Goal: Transaction & Acquisition: Purchase product/service

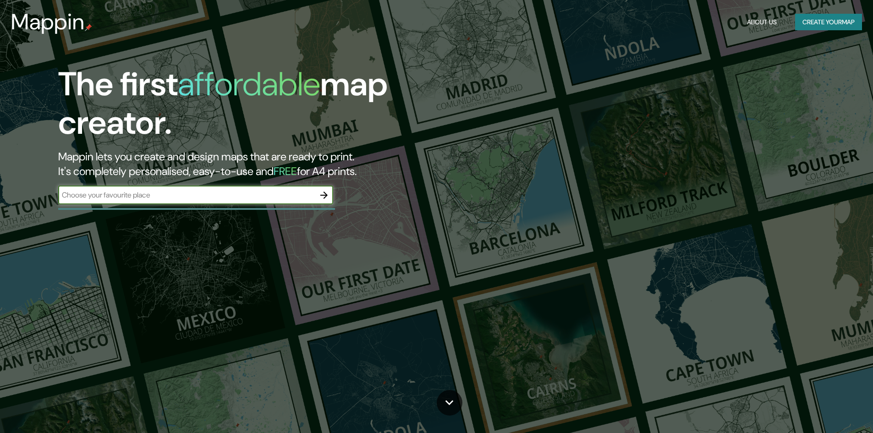
click at [257, 200] on input "text" at bounding box center [186, 195] width 257 height 11
drag, startPoint x: 306, startPoint y: 197, endPoint x: 314, endPoint y: 192, distance: 9.7
click at [307, 197] on input "text" at bounding box center [186, 195] width 257 height 11
click at [318, 193] on button "button" at bounding box center [324, 195] width 18 height 18
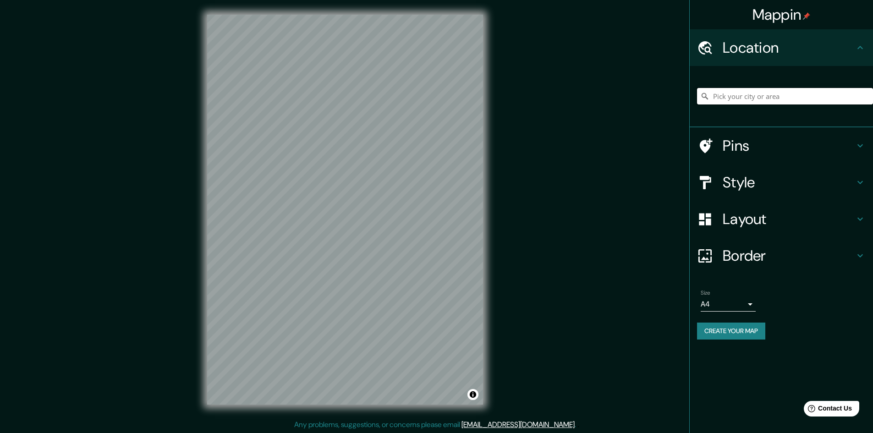
click at [724, 96] on input "Pick your city or area" at bounding box center [785, 96] width 176 height 16
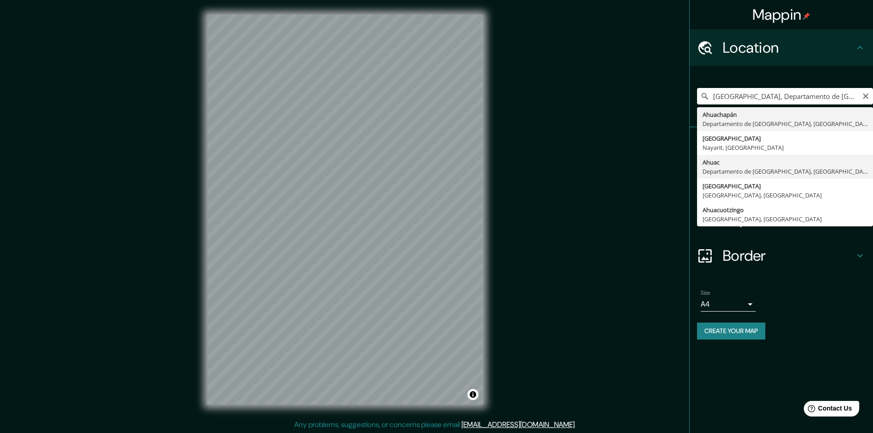
type input "Ahuac, [GEOGRAPHIC_DATA], [GEOGRAPHIC_DATA]"
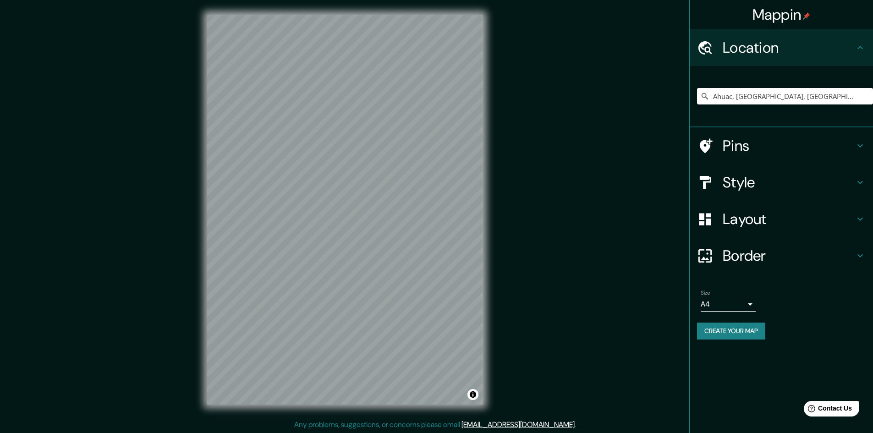
click at [573, 16] on div "Mappin Location [GEOGRAPHIC_DATA], [GEOGRAPHIC_DATA], [GEOGRAPHIC_DATA] Pins St…" at bounding box center [436, 217] width 873 height 434
click at [745, 256] on h4 "Border" at bounding box center [789, 256] width 132 height 18
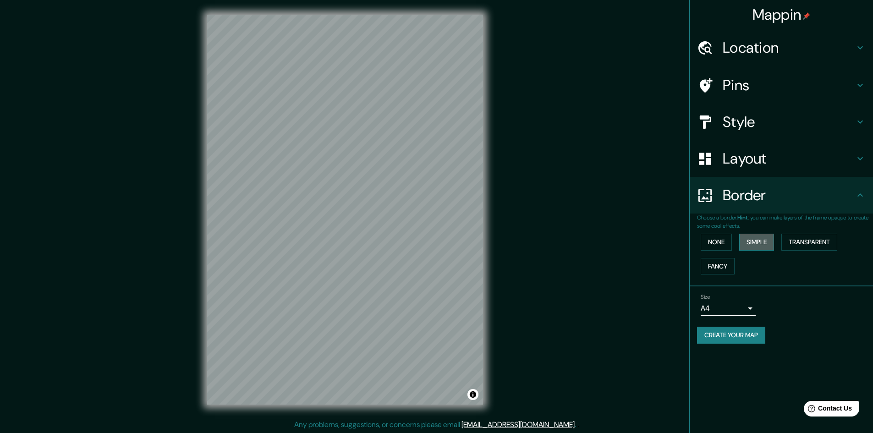
click at [757, 245] on button "Simple" at bounding box center [756, 242] width 35 height 17
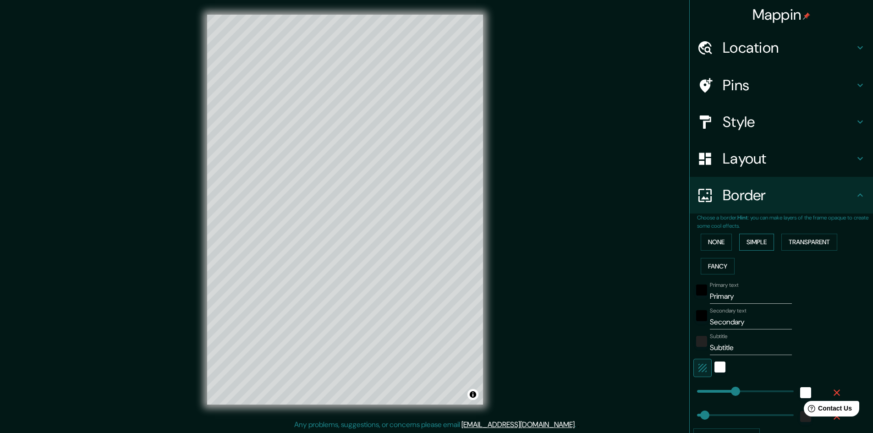
click at [757, 245] on button "Simple" at bounding box center [756, 242] width 35 height 17
type input "241"
type input "48"
click at [718, 245] on button "None" at bounding box center [716, 242] width 31 height 17
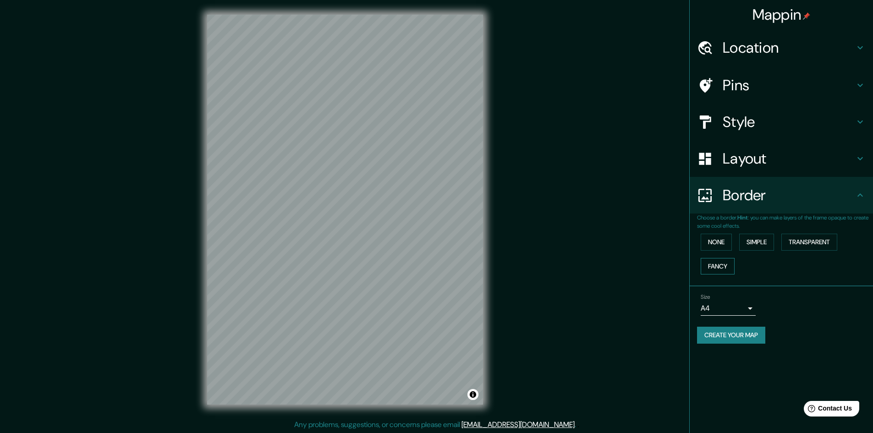
click at [724, 270] on button "Fancy" at bounding box center [718, 266] width 34 height 17
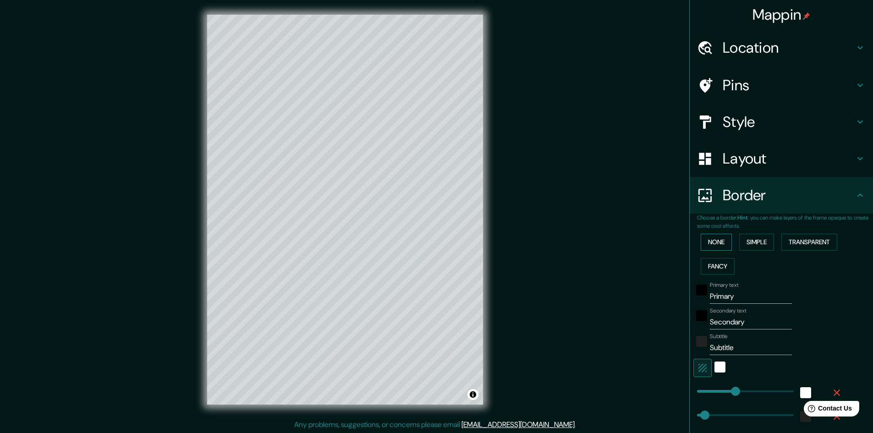
click at [712, 243] on button "None" at bounding box center [716, 242] width 31 height 17
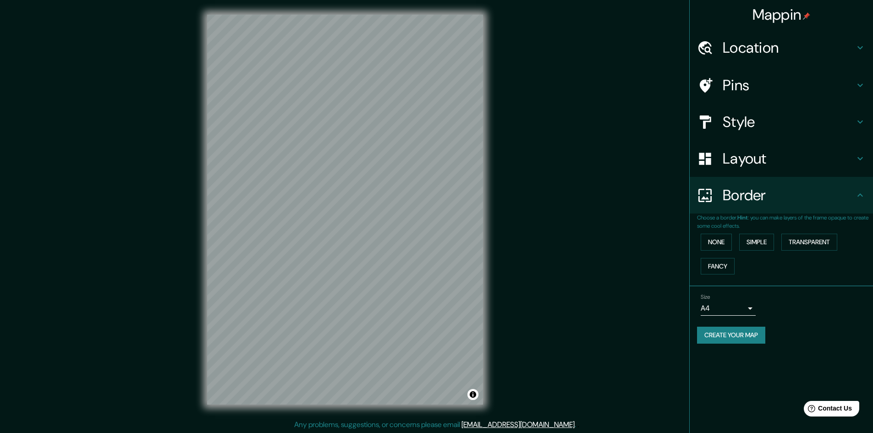
click at [741, 167] on h4 "Layout" at bounding box center [789, 158] width 132 height 18
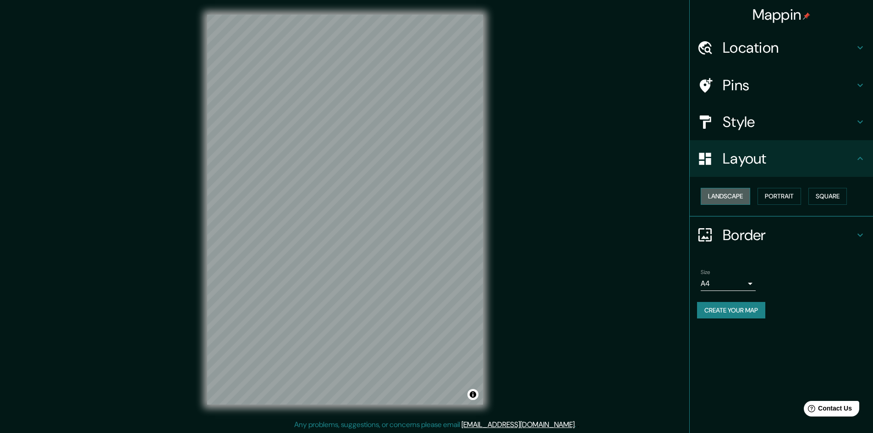
click at [740, 194] on button "Landscape" at bounding box center [725, 196] width 49 height 17
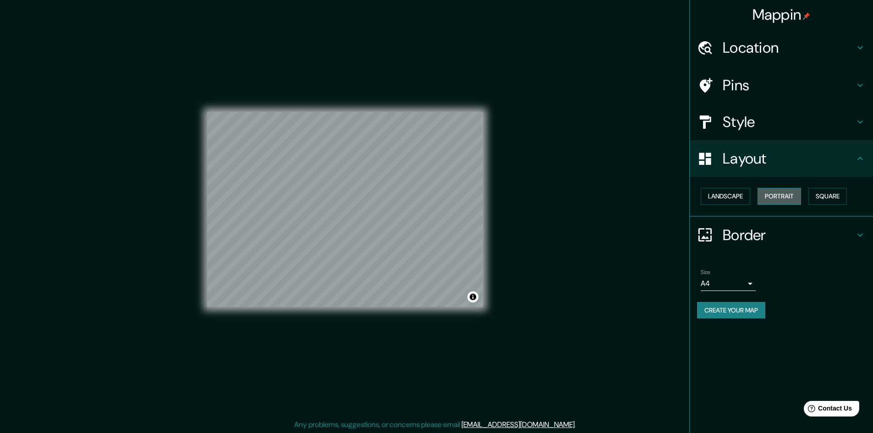
click at [768, 192] on button "Portrait" at bounding box center [779, 196] width 44 height 17
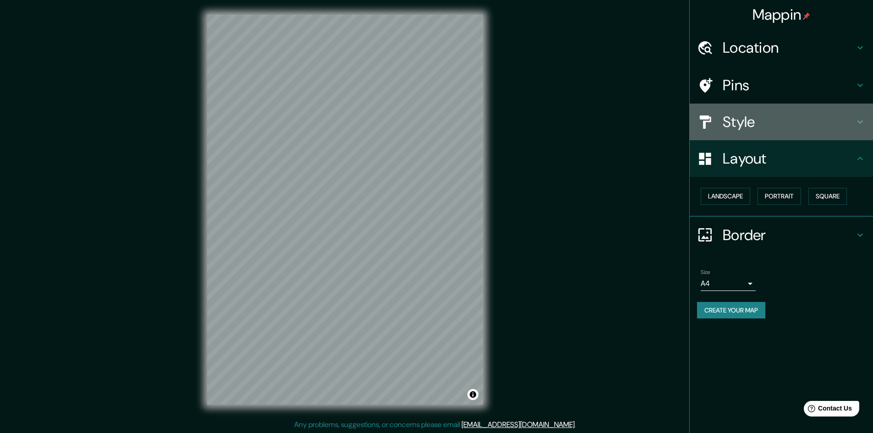
click at [762, 127] on h4 "Style" at bounding box center [789, 122] width 132 height 18
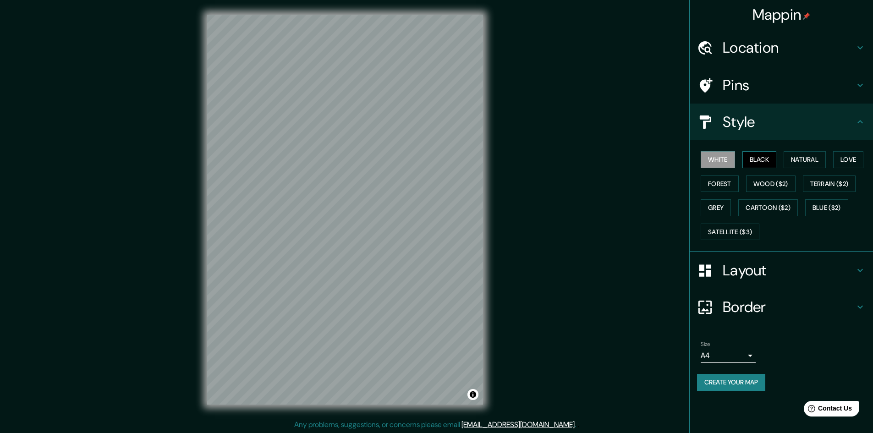
click at [750, 161] on button "Black" at bounding box center [759, 159] width 34 height 17
click at [795, 158] on button "Natural" at bounding box center [805, 159] width 42 height 17
click at [812, 161] on button "Natural" at bounding box center [805, 159] width 42 height 17
click at [757, 162] on button "Black" at bounding box center [759, 159] width 34 height 17
click at [720, 182] on button "Forest" at bounding box center [720, 184] width 38 height 17
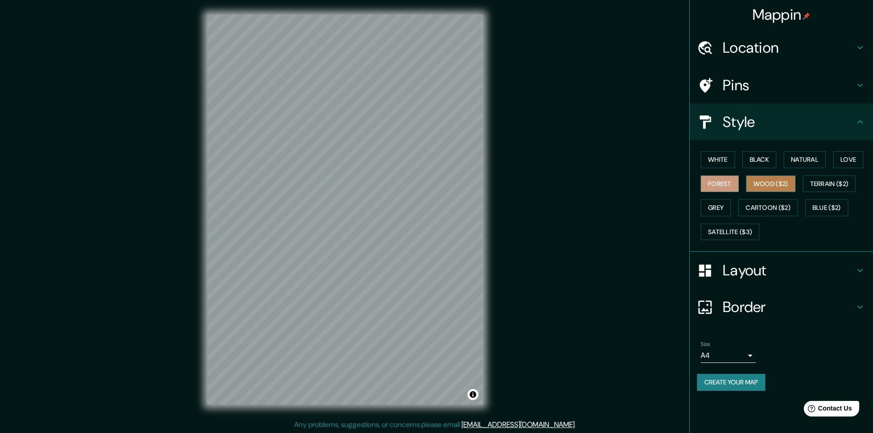
click at [762, 182] on button "Wood ($2)" at bounding box center [770, 184] width 49 height 17
drag, startPoint x: 819, startPoint y: 184, endPoint x: 814, endPoint y: 187, distance: 6.2
click at [819, 185] on button "Terrain ($2)" at bounding box center [829, 184] width 53 height 17
click at [758, 183] on button "Wood ($2)" at bounding box center [770, 184] width 49 height 17
click at [765, 207] on button "Cartoon ($2)" at bounding box center [768, 207] width 60 height 17
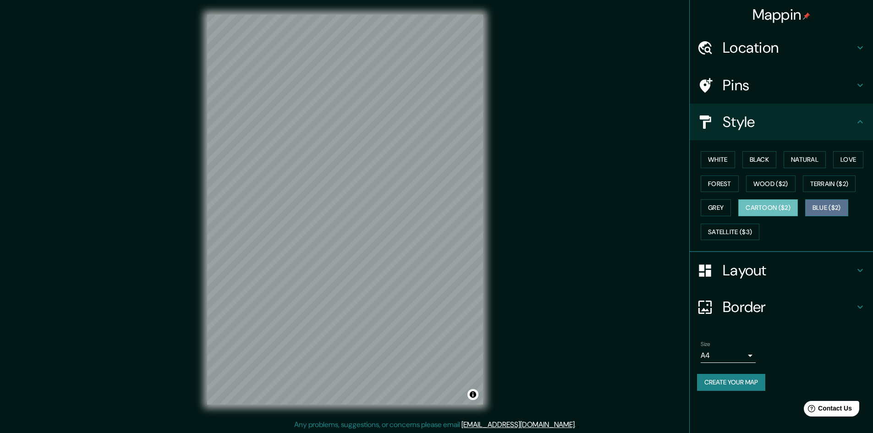
click at [840, 206] on button "Blue ($2)" at bounding box center [826, 207] width 43 height 17
click at [745, 226] on button "Satellite ($3)" at bounding box center [730, 232] width 59 height 17
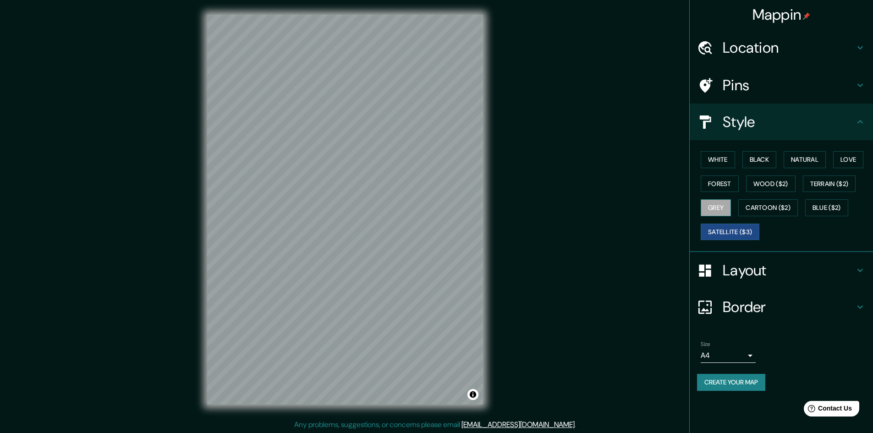
click at [718, 207] on button "Grey" at bounding box center [716, 207] width 30 height 17
click at [722, 187] on button "Forest" at bounding box center [720, 184] width 38 height 17
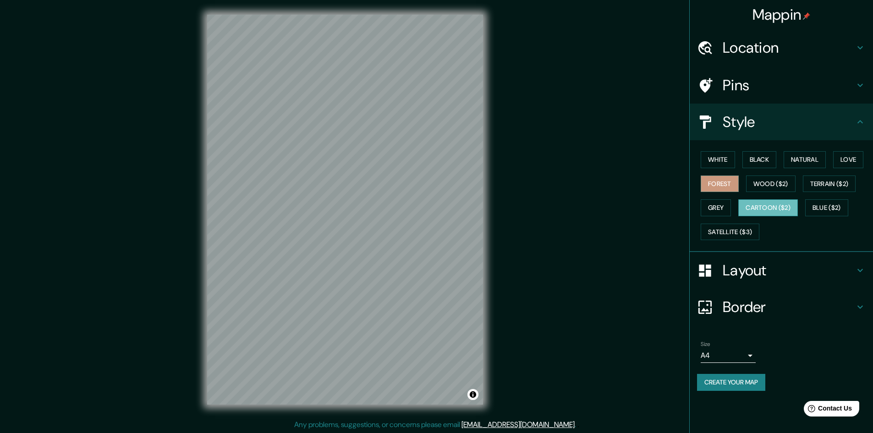
click at [770, 208] on button "Cartoon ($2)" at bounding box center [768, 207] width 60 height 17
click at [818, 208] on button "Blue ($2)" at bounding box center [826, 207] width 43 height 17
click at [711, 181] on button "Forest" at bounding box center [720, 184] width 38 height 17
click at [719, 162] on button "White" at bounding box center [718, 159] width 34 height 17
click at [764, 161] on button "Black" at bounding box center [759, 159] width 34 height 17
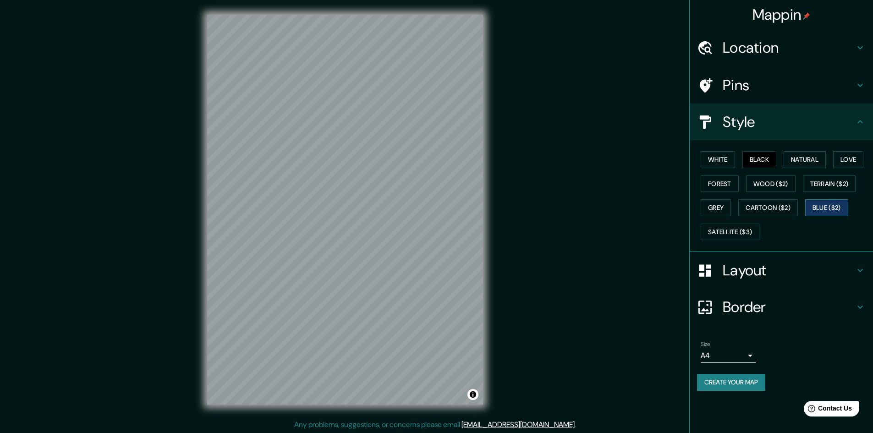
click at [837, 207] on button "Blue ($2)" at bounding box center [826, 207] width 43 height 17
click at [776, 203] on button "Cartoon ($2)" at bounding box center [768, 207] width 60 height 17
click at [777, 161] on button "Black" at bounding box center [759, 159] width 34 height 17
